Goal: Information Seeking & Learning: Stay updated

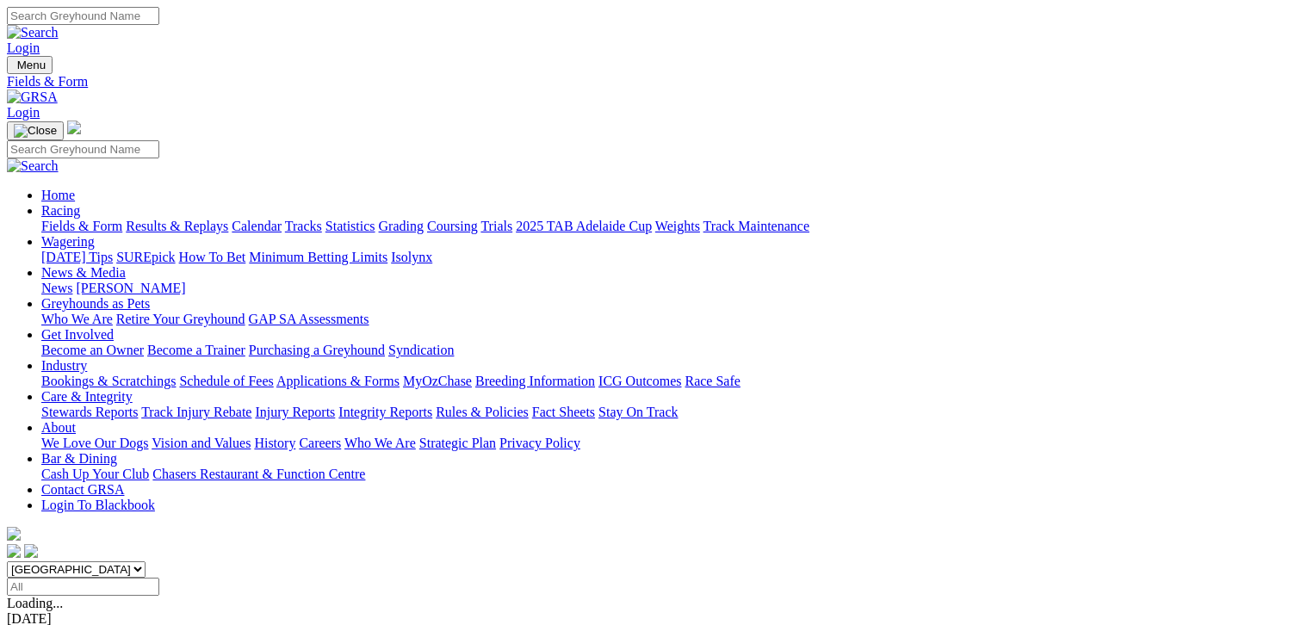
click at [201, 219] on link "Results & Replays" at bounding box center [177, 226] width 102 height 15
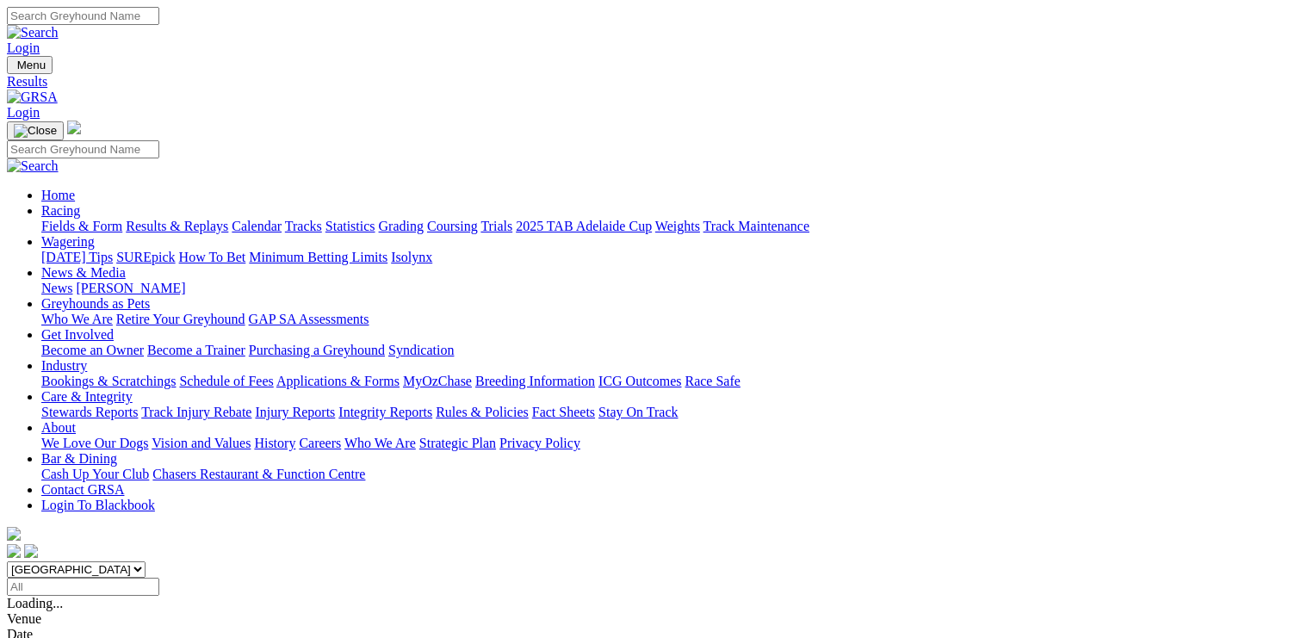
click at [335, 405] on link "Injury Reports" at bounding box center [295, 412] width 80 height 15
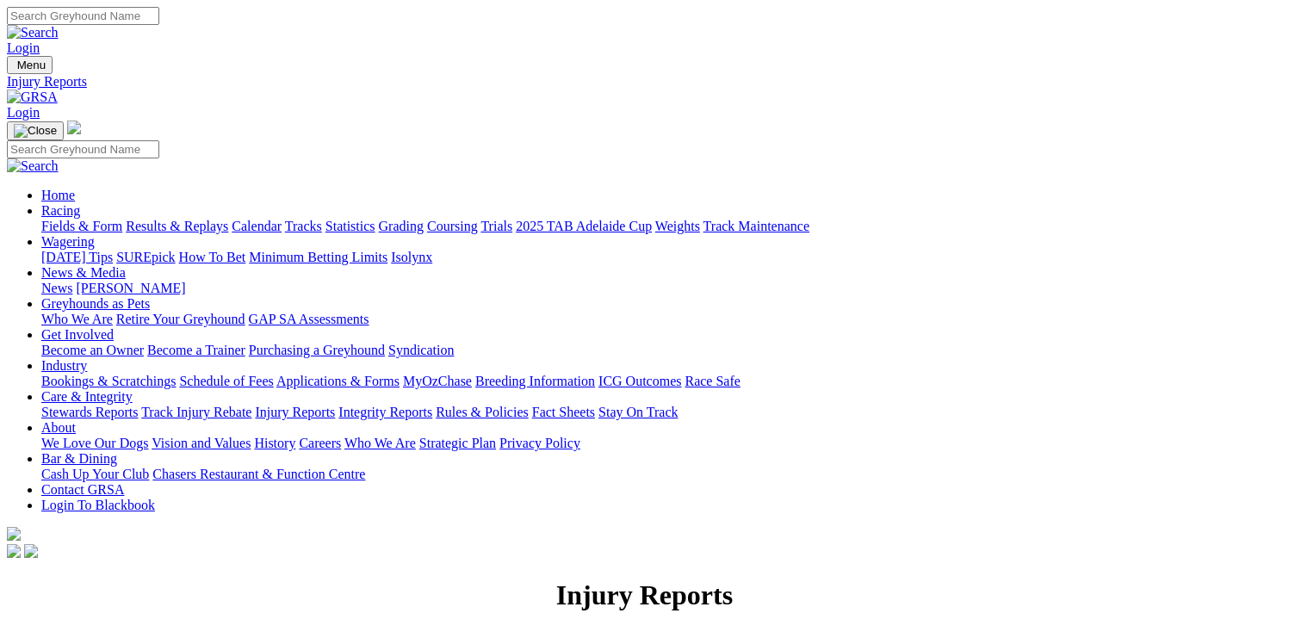
click at [432, 405] on link "Integrity Reports" at bounding box center [385, 412] width 94 height 15
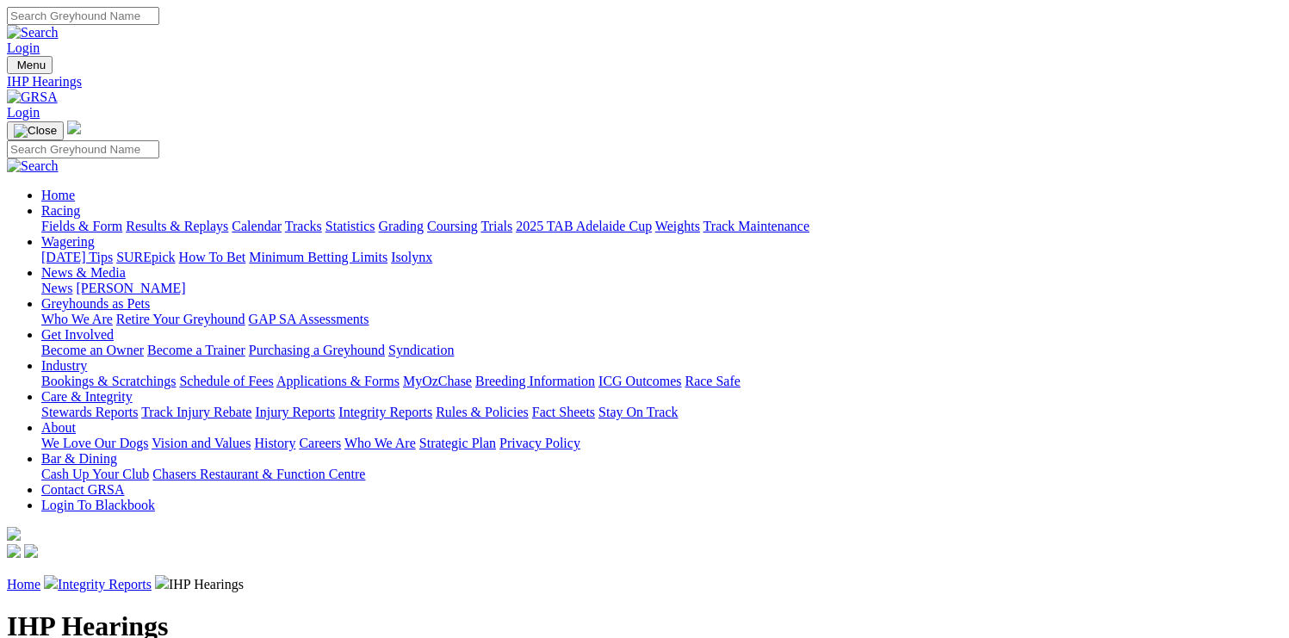
click at [152, 577] on link "Integrity Reports" at bounding box center [105, 584] width 94 height 15
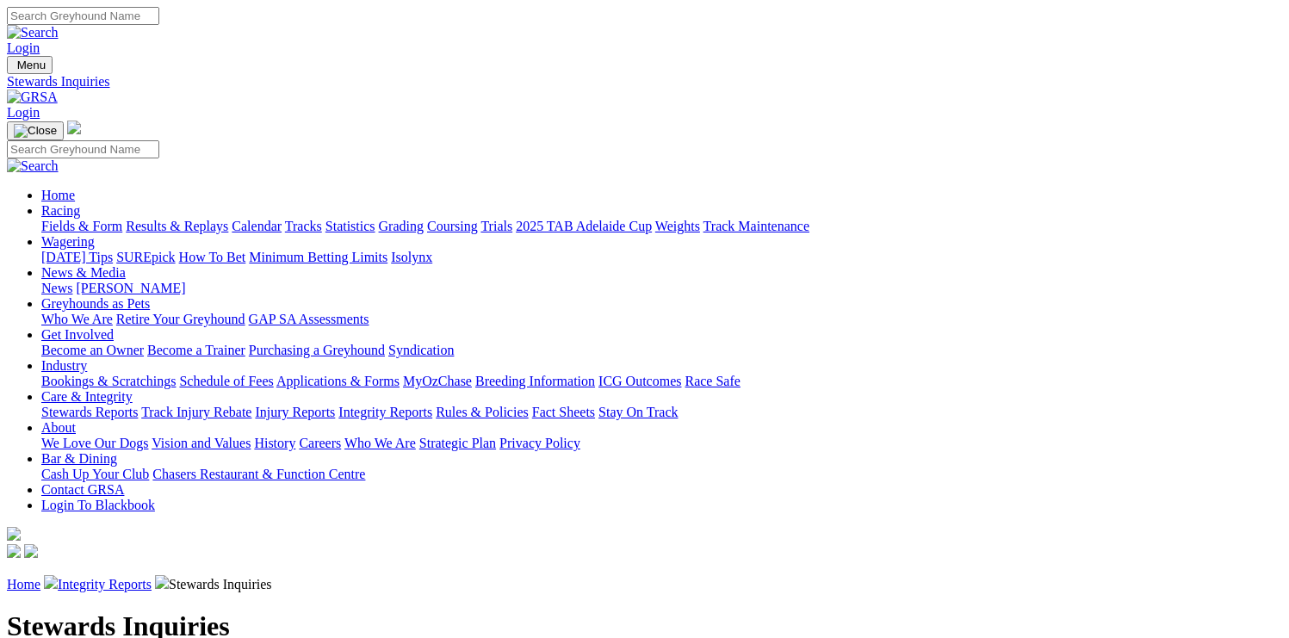
click at [72, 281] on link "News" at bounding box center [56, 288] width 31 height 15
